Goal: Task Accomplishment & Management: Use online tool/utility

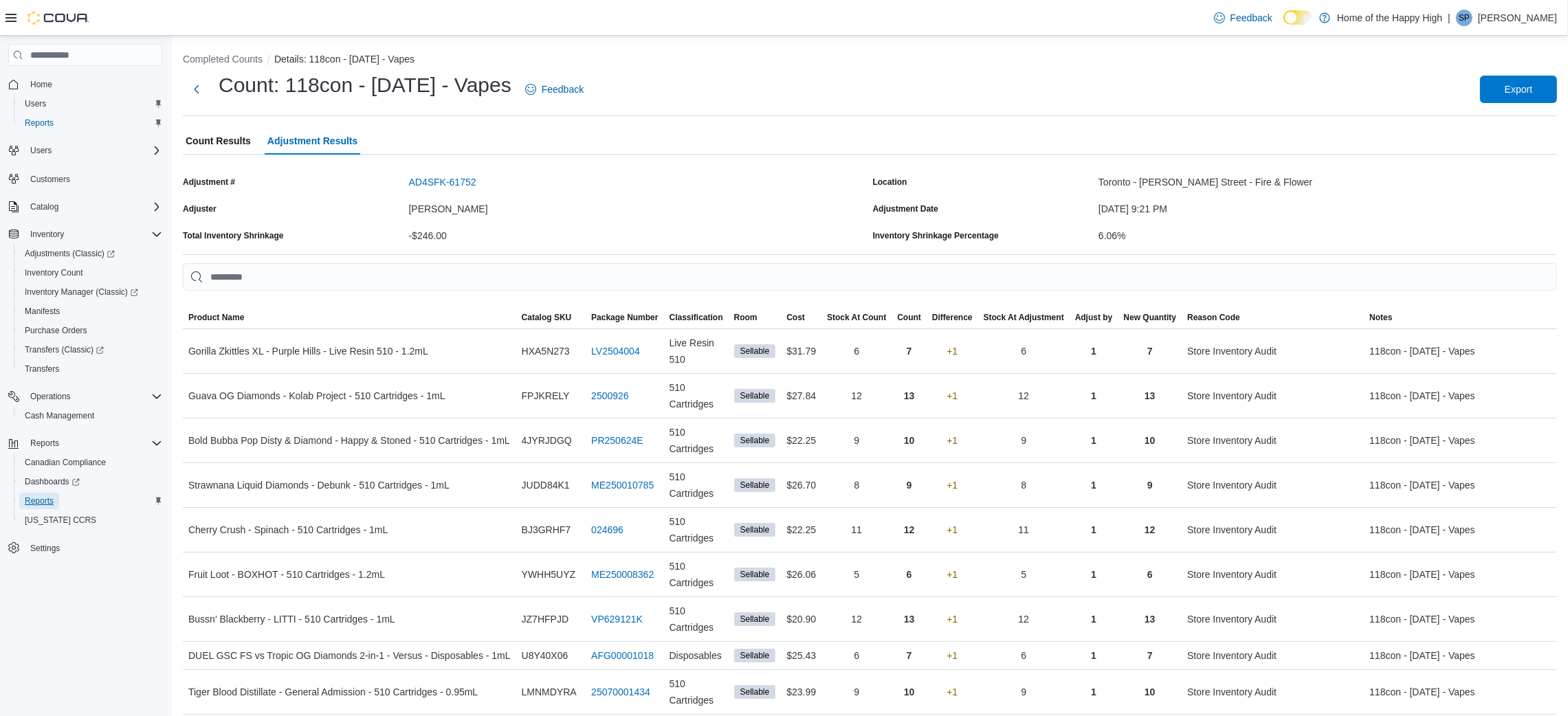
click at [42, 500] on span "Reports" at bounding box center [39, 500] width 29 height 11
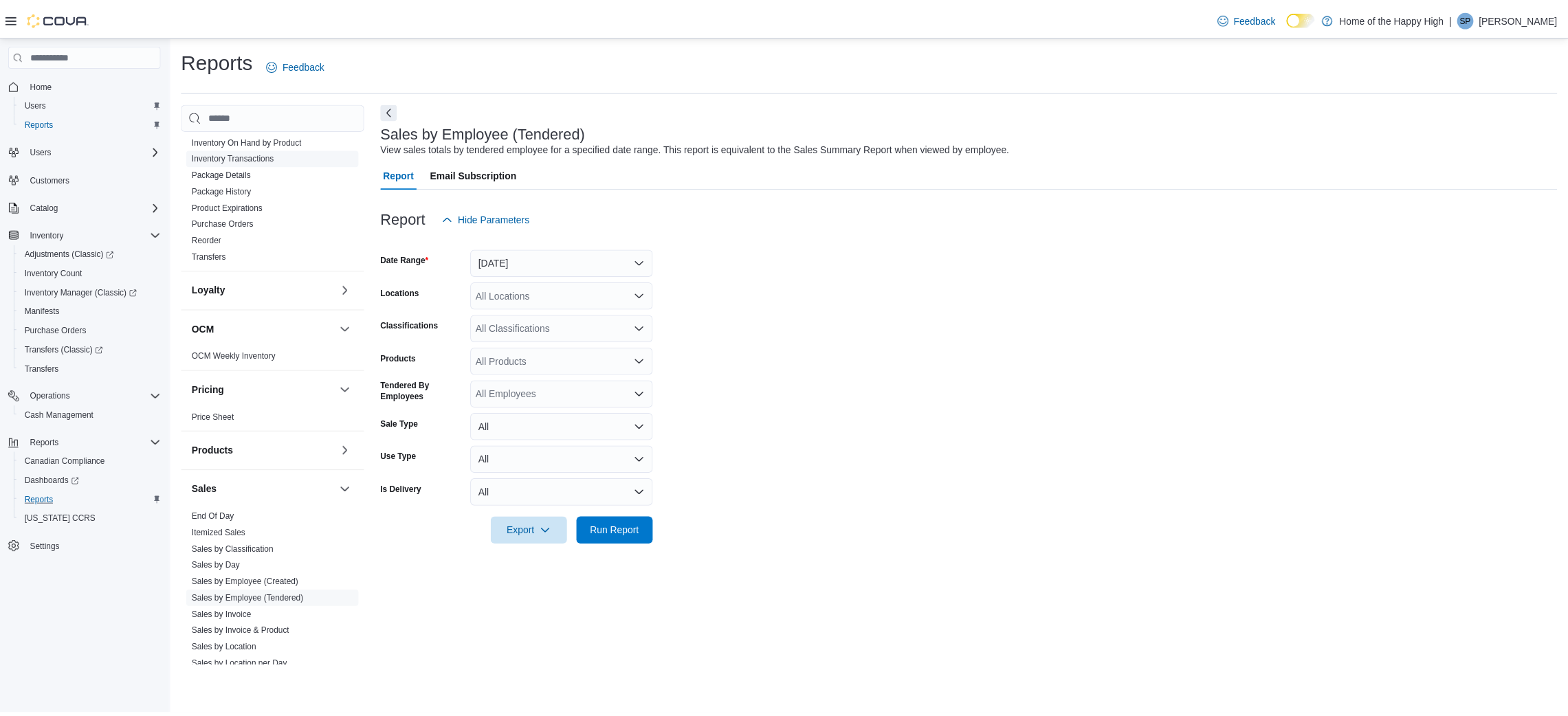
scroll to position [562, 0]
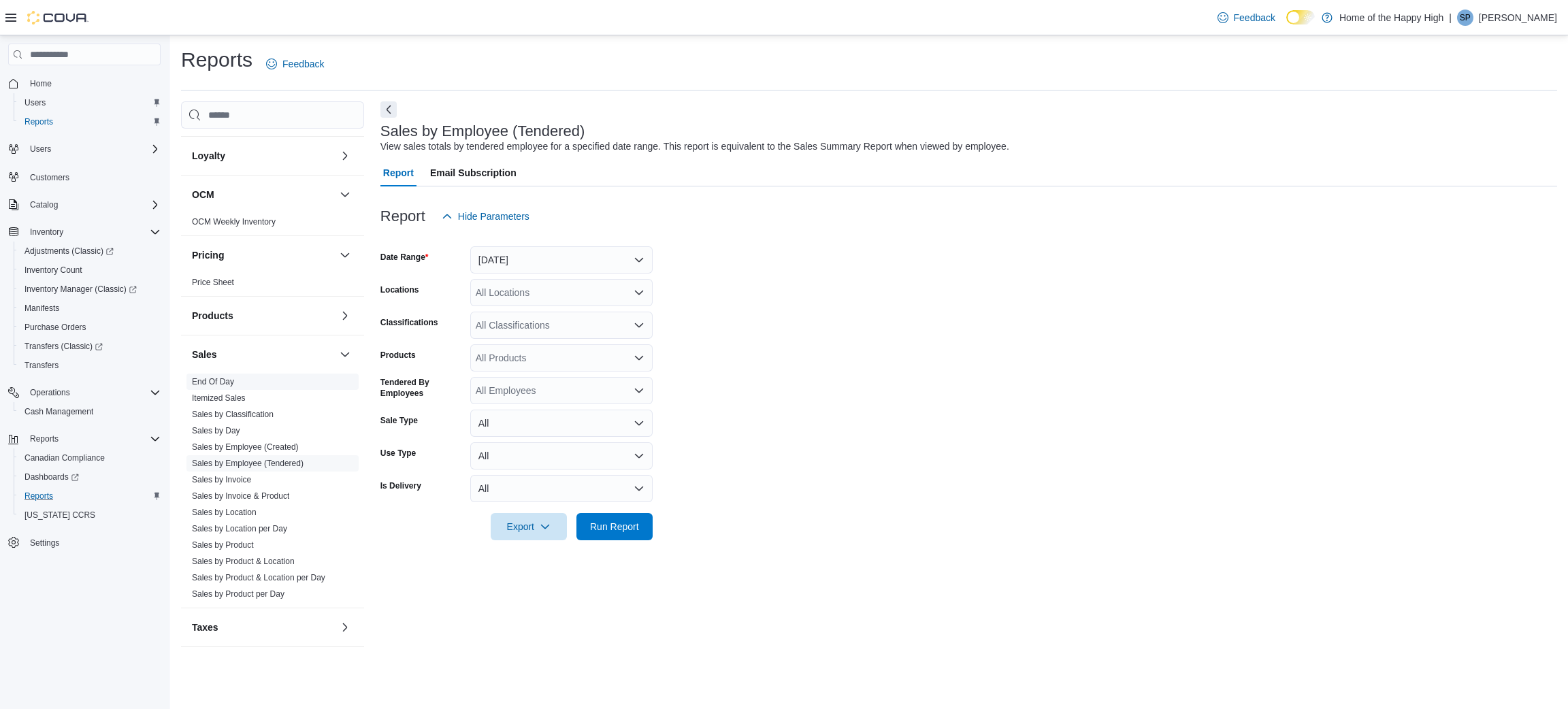
click at [226, 379] on link "End Of Day" at bounding box center [213, 382] width 42 height 10
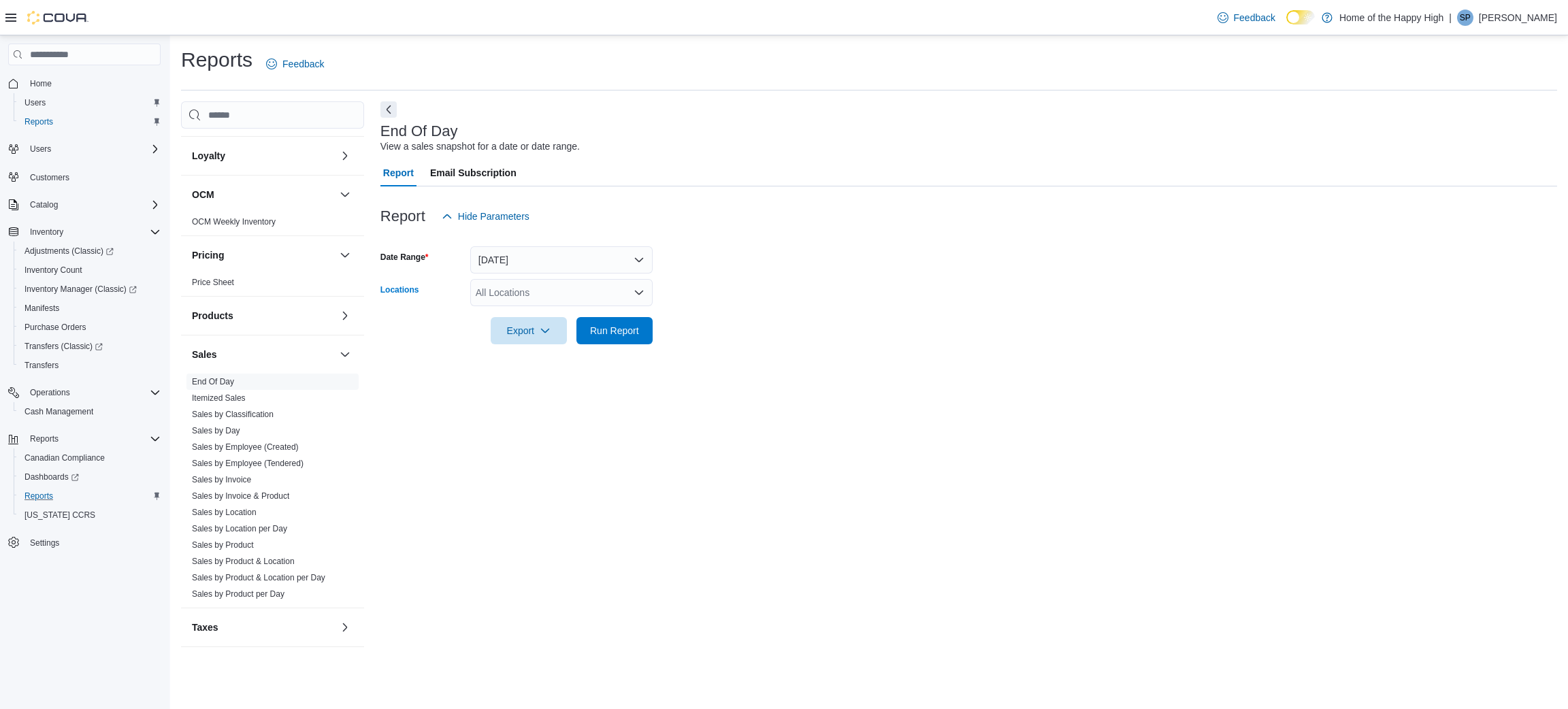
click at [550, 297] on div "All Locations" at bounding box center [562, 292] width 183 height 28
type input "***"
click at [583, 310] on span "Toronto - [PERSON_NAME] Street - Fire & Flower" at bounding box center [632, 316] width 212 height 13
drag, startPoint x: 721, startPoint y: 310, endPoint x: 602, endPoint y: 338, distance: 122.2
click at [602, 338] on form "Date Range [DATE] Locations [GEOGRAPHIC_DATA] - [PERSON_NAME][GEOGRAPHIC_DATA] …" at bounding box center [969, 287] width 1177 height 114
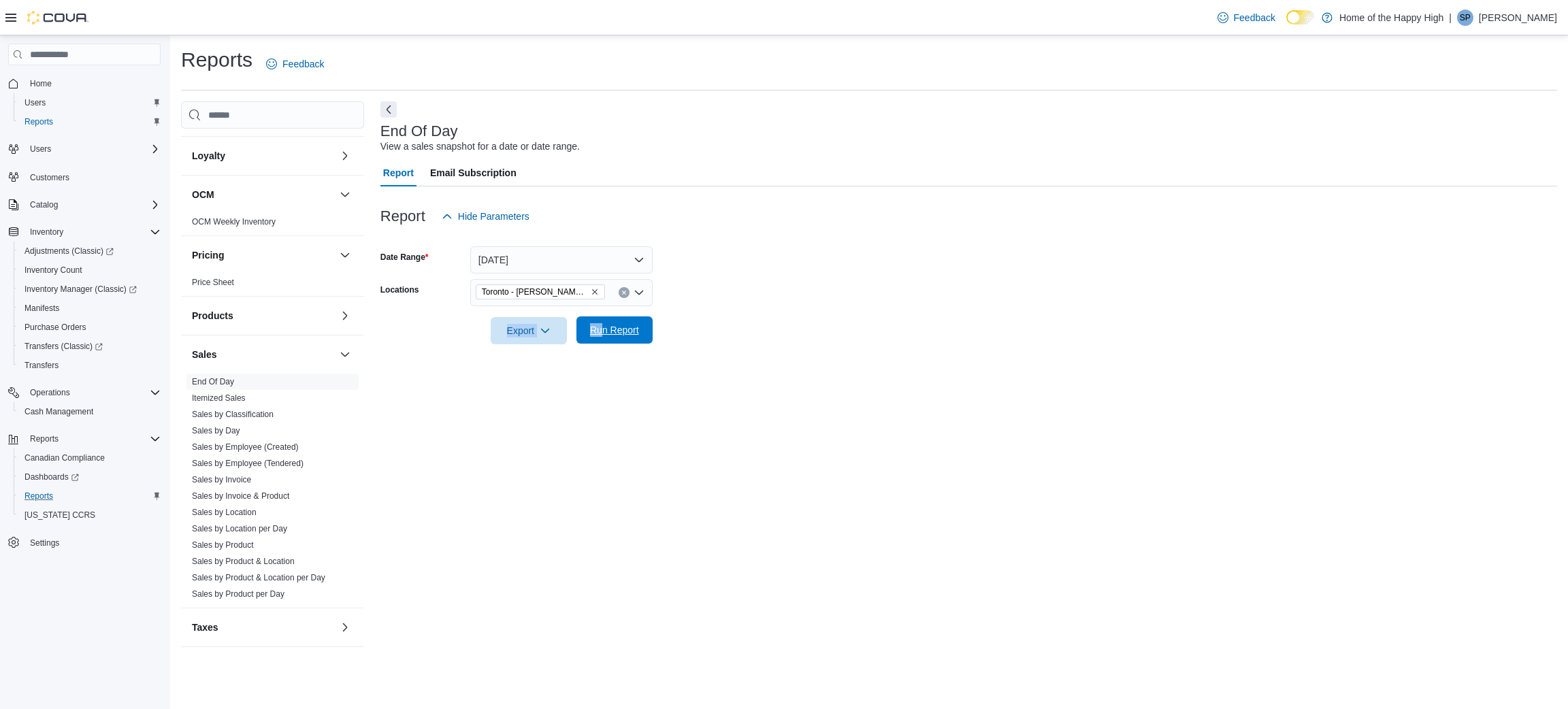
click at [602, 338] on span "Run Report" at bounding box center [614, 330] width 60 height 28
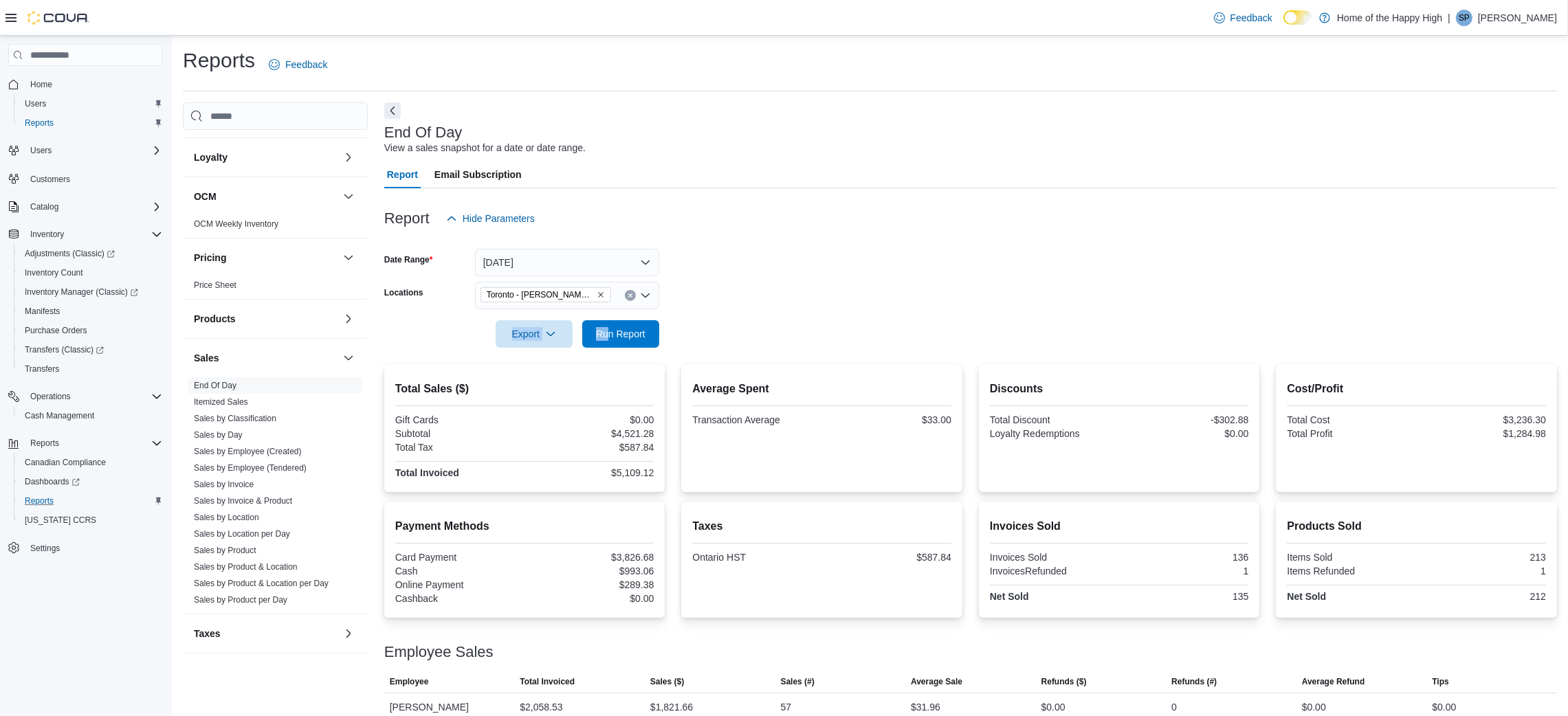
scroll to position [72, 0]
